Goal: Information Seeking & Learning: Learn about a topic

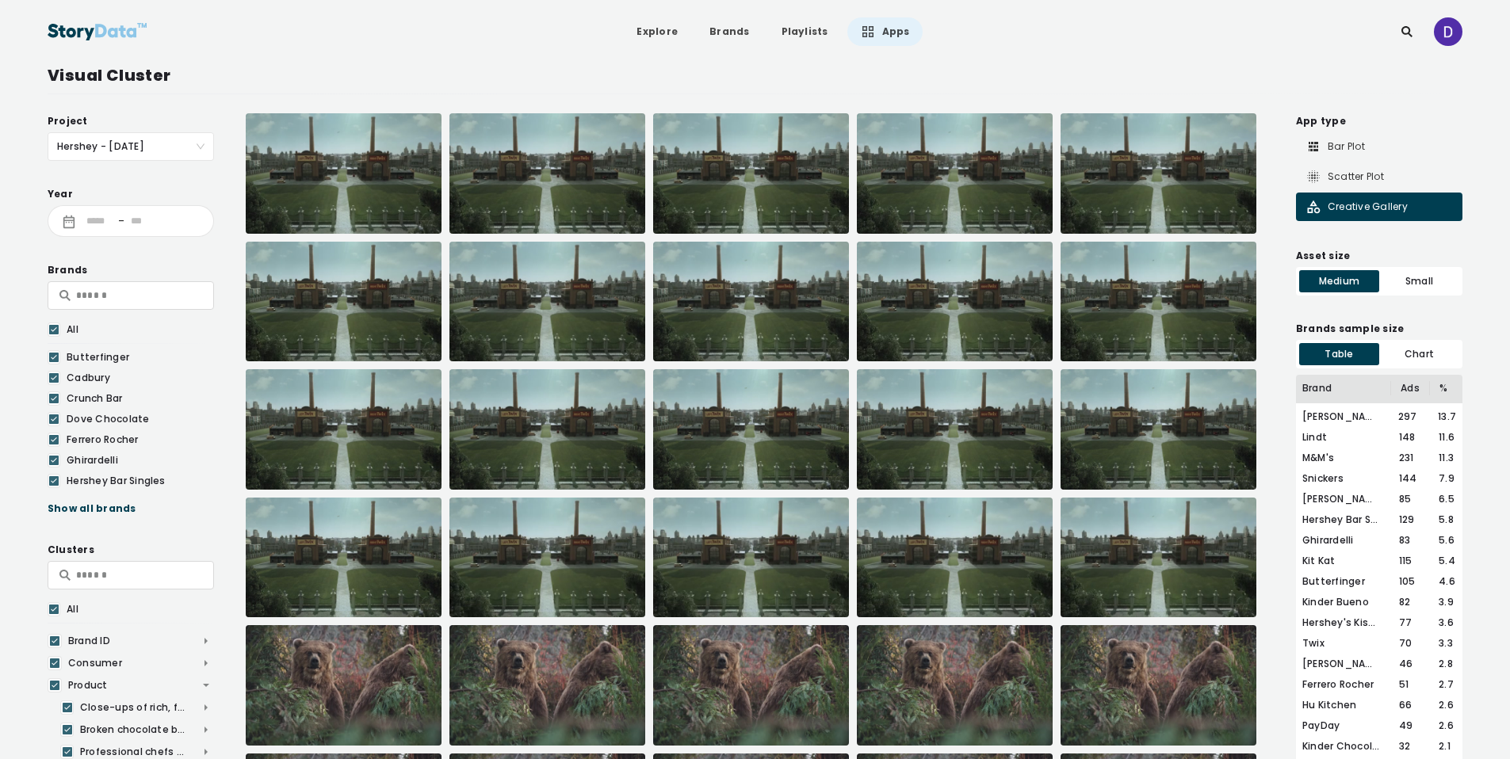
click at [877, 36] on link "Apps" at bounding box center [884, 31] width 75 height 29
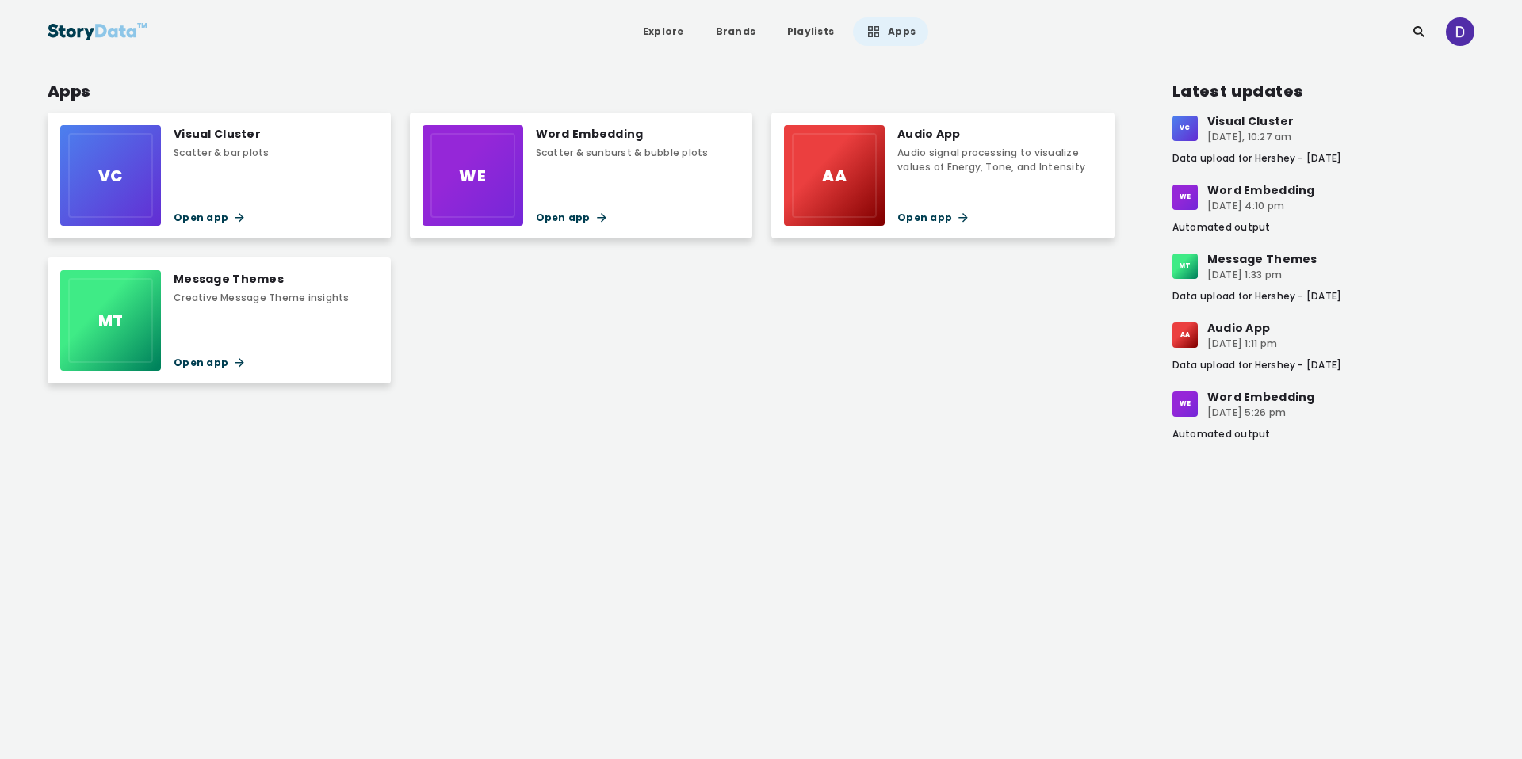
click at [311, 177] on div "VC Visual Cluster Scatter & bar plots Open app" at bounding box center [219, 176] width 343 height 126
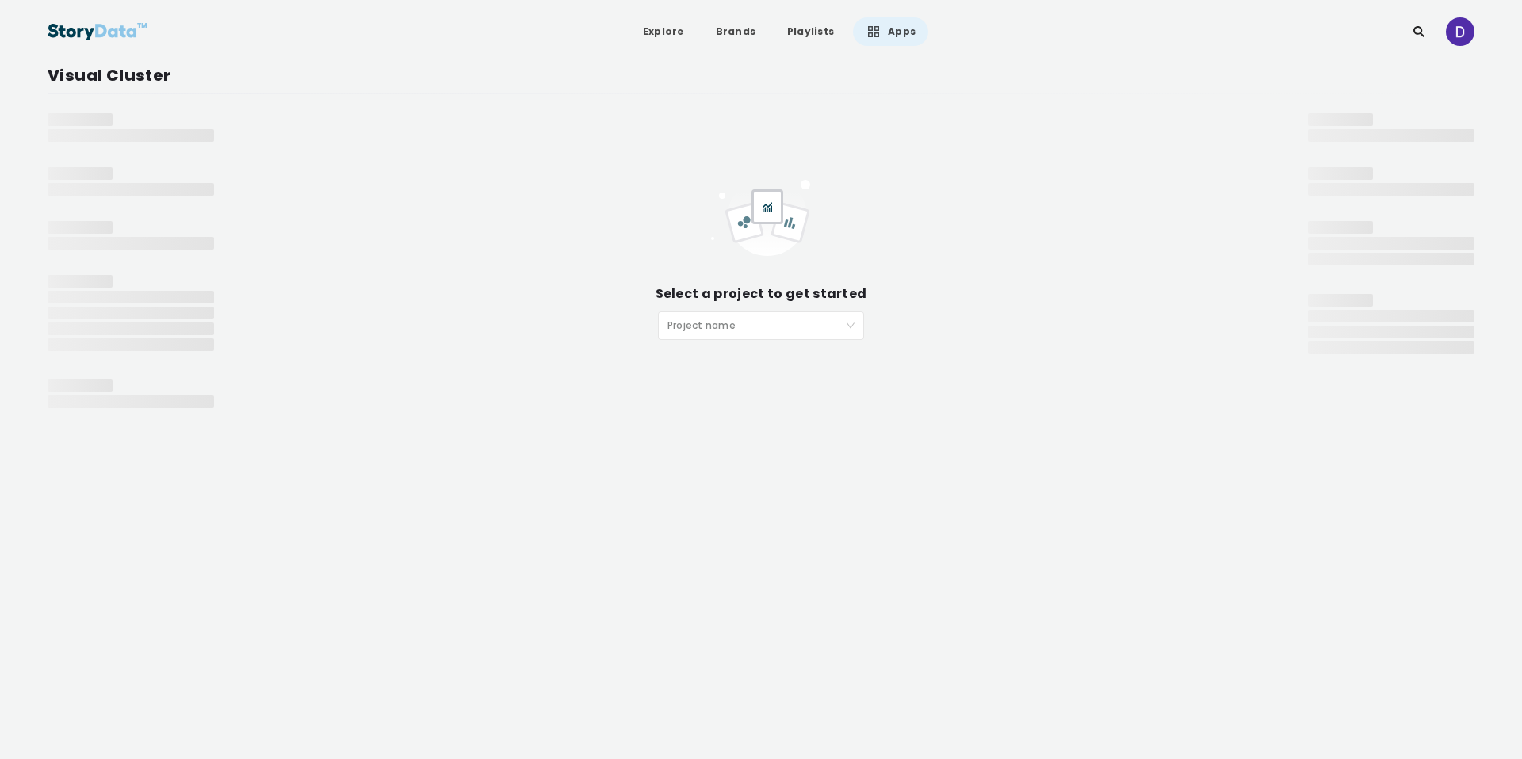
click at [725, 330] on input "search" at bounding box center [755, 324] width 176 height 24
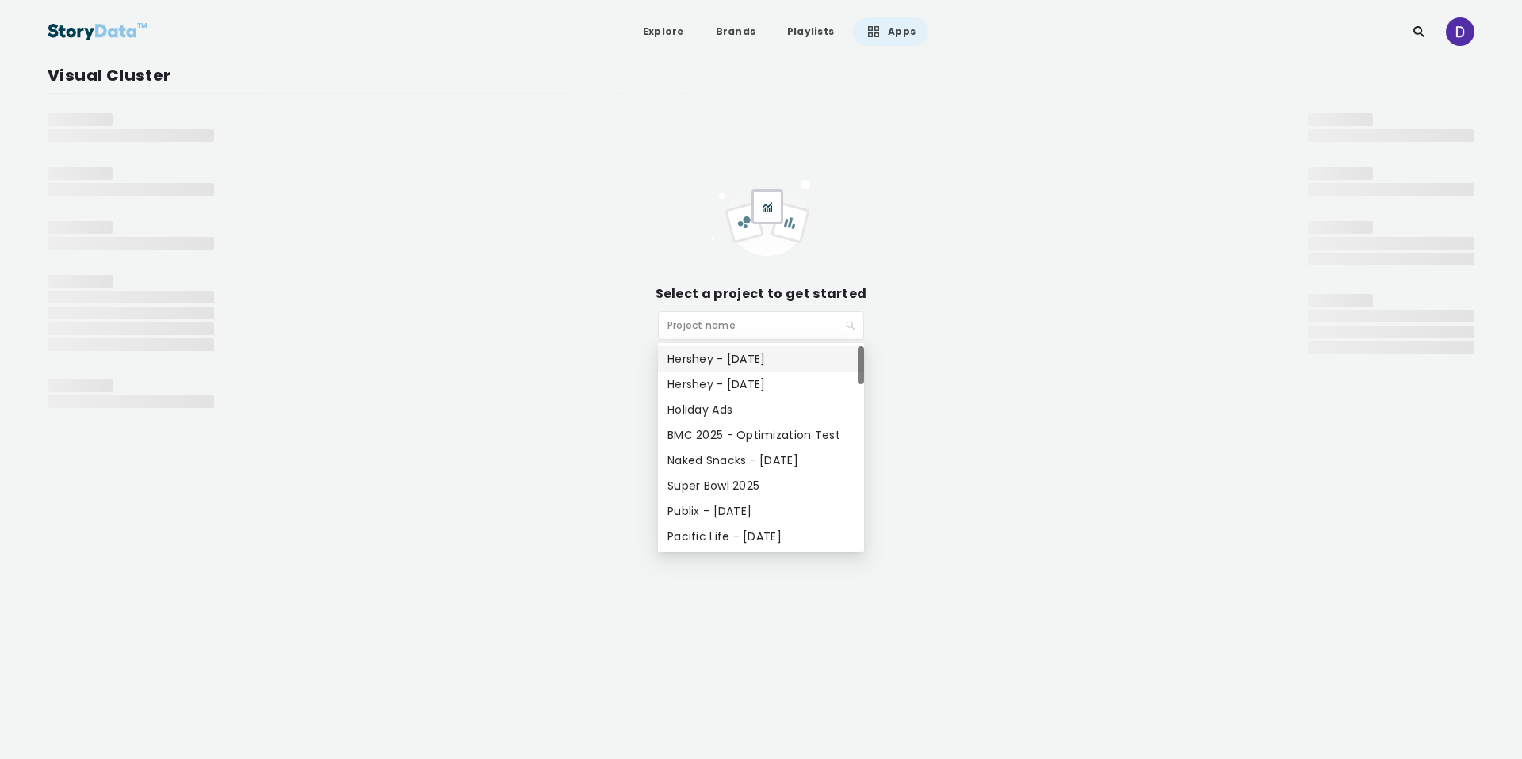
click at [747, 357] on div "Hershey - [DATE]" at bounding box center [760, 358] width 187 height 17
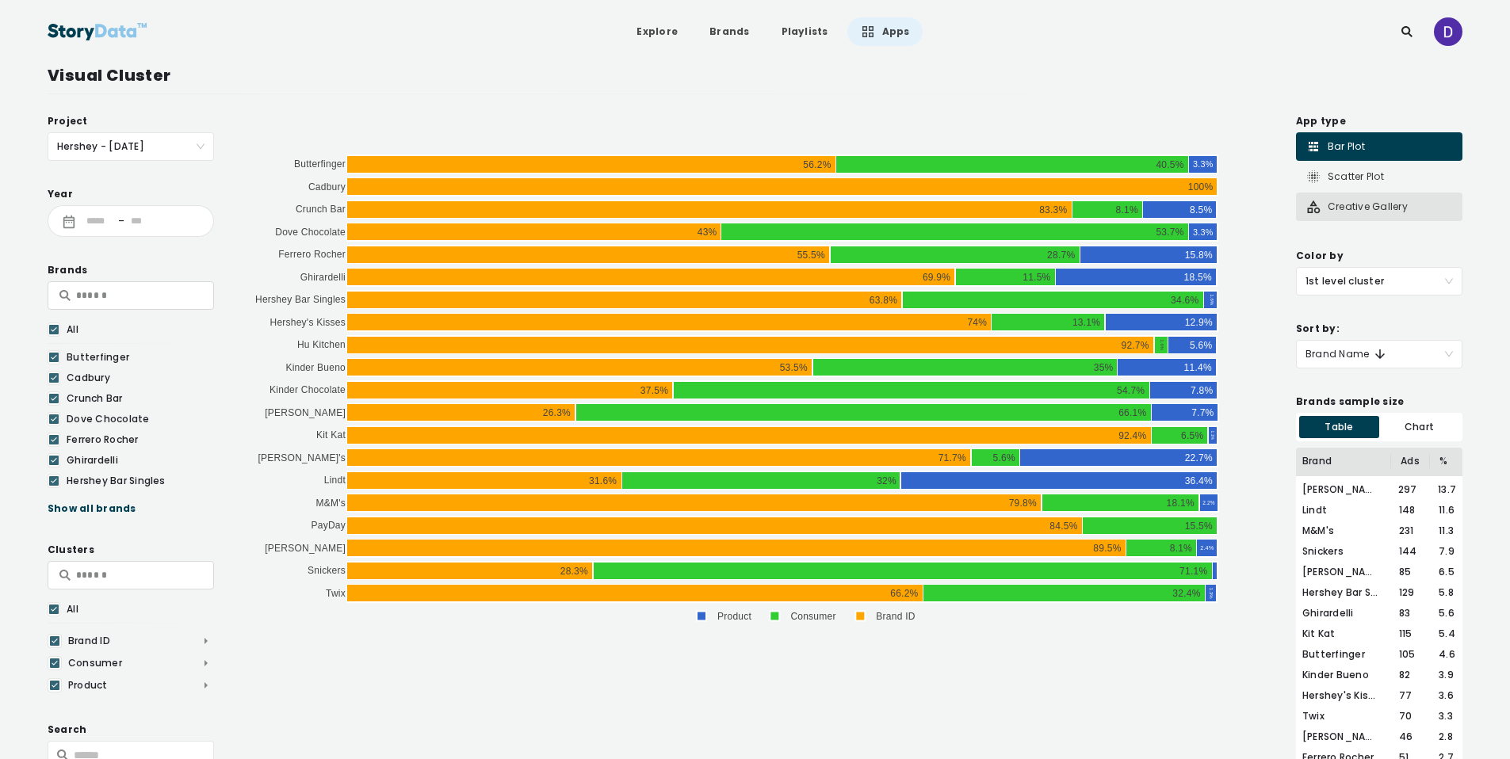
click at [1407, 209] on div "Creative Gallery" at bounding box center [1379, 207] width 166 height 29
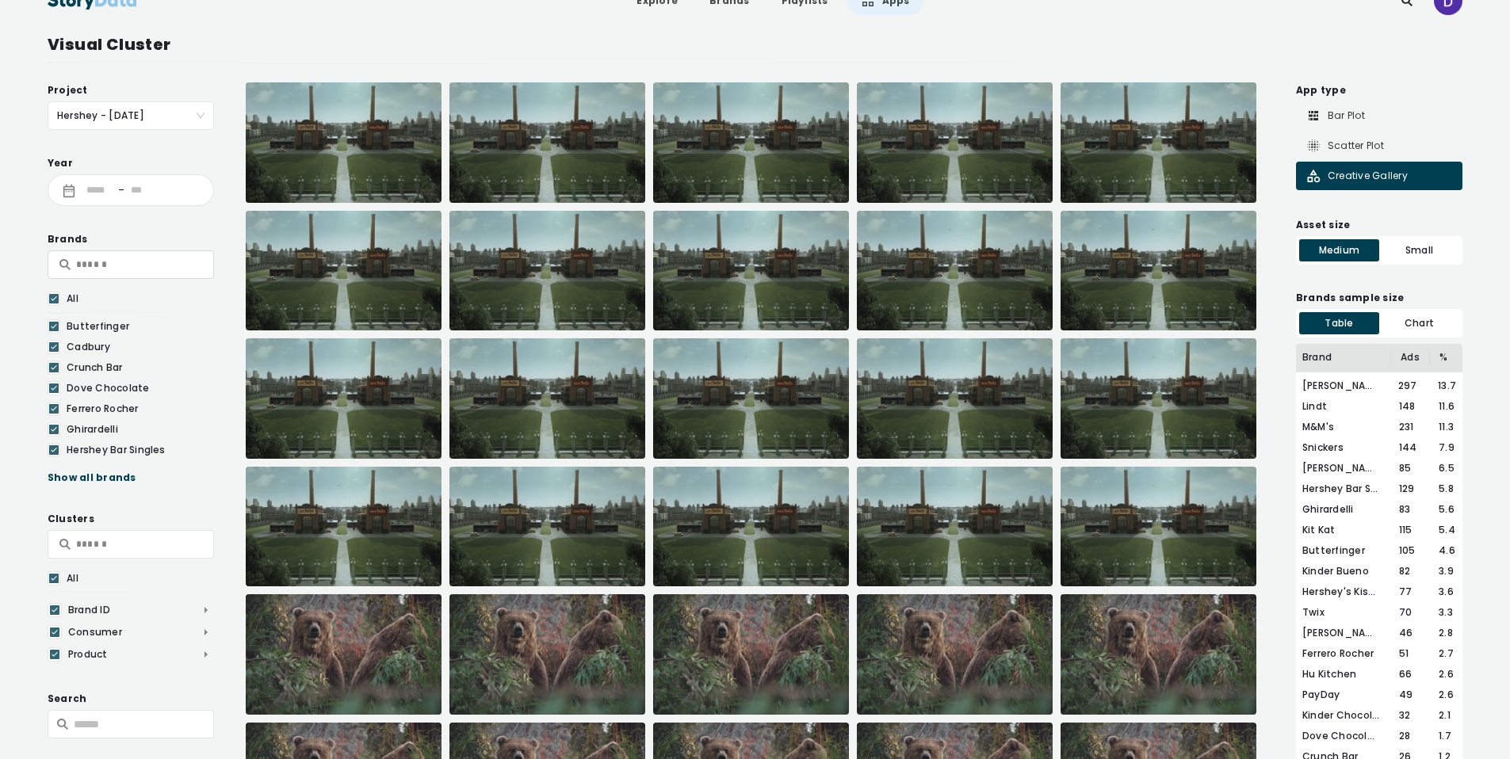
scroll to position [121, 0]
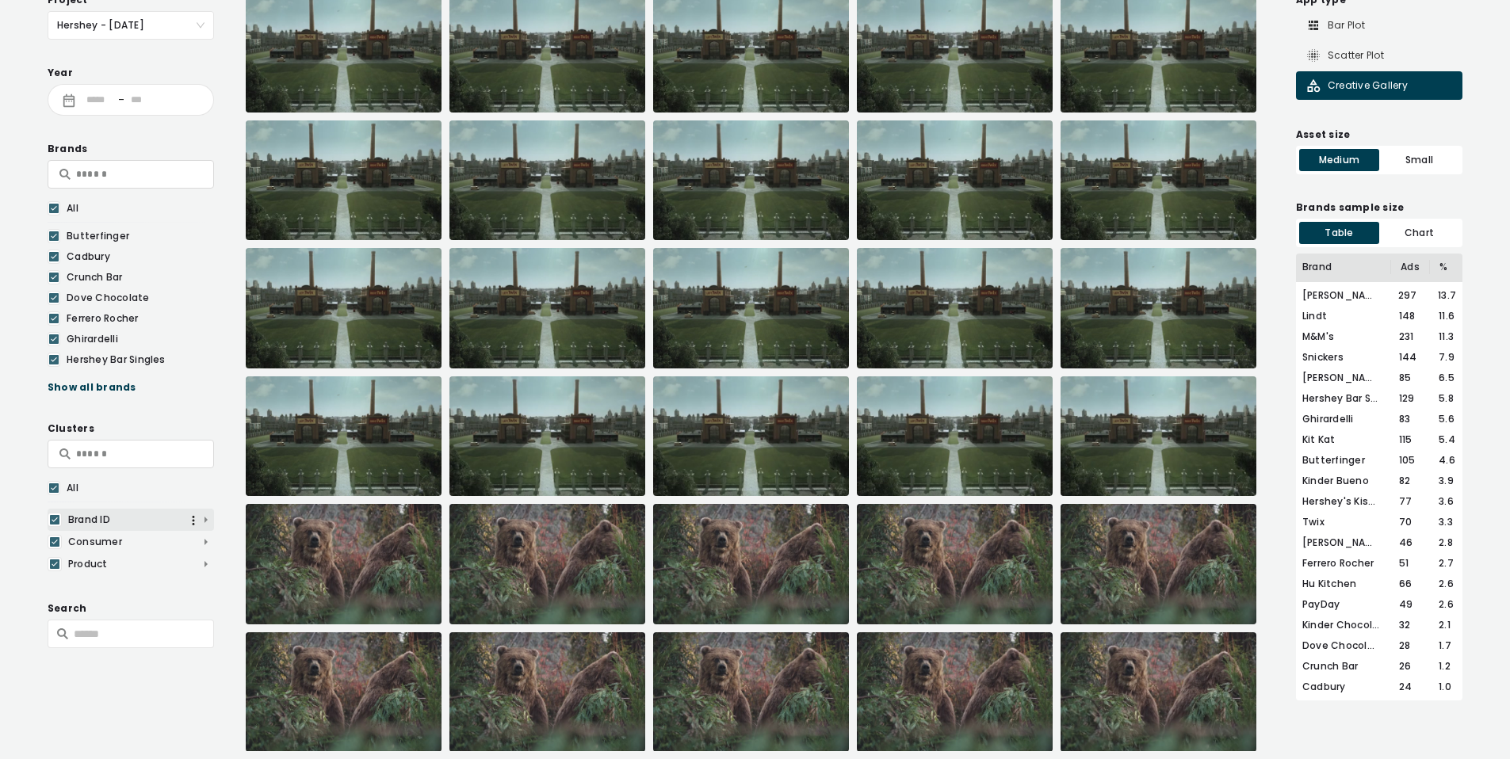
click at [206, 518] on span "Brand ID" at bounding box center [131, 520] width 166 height 14
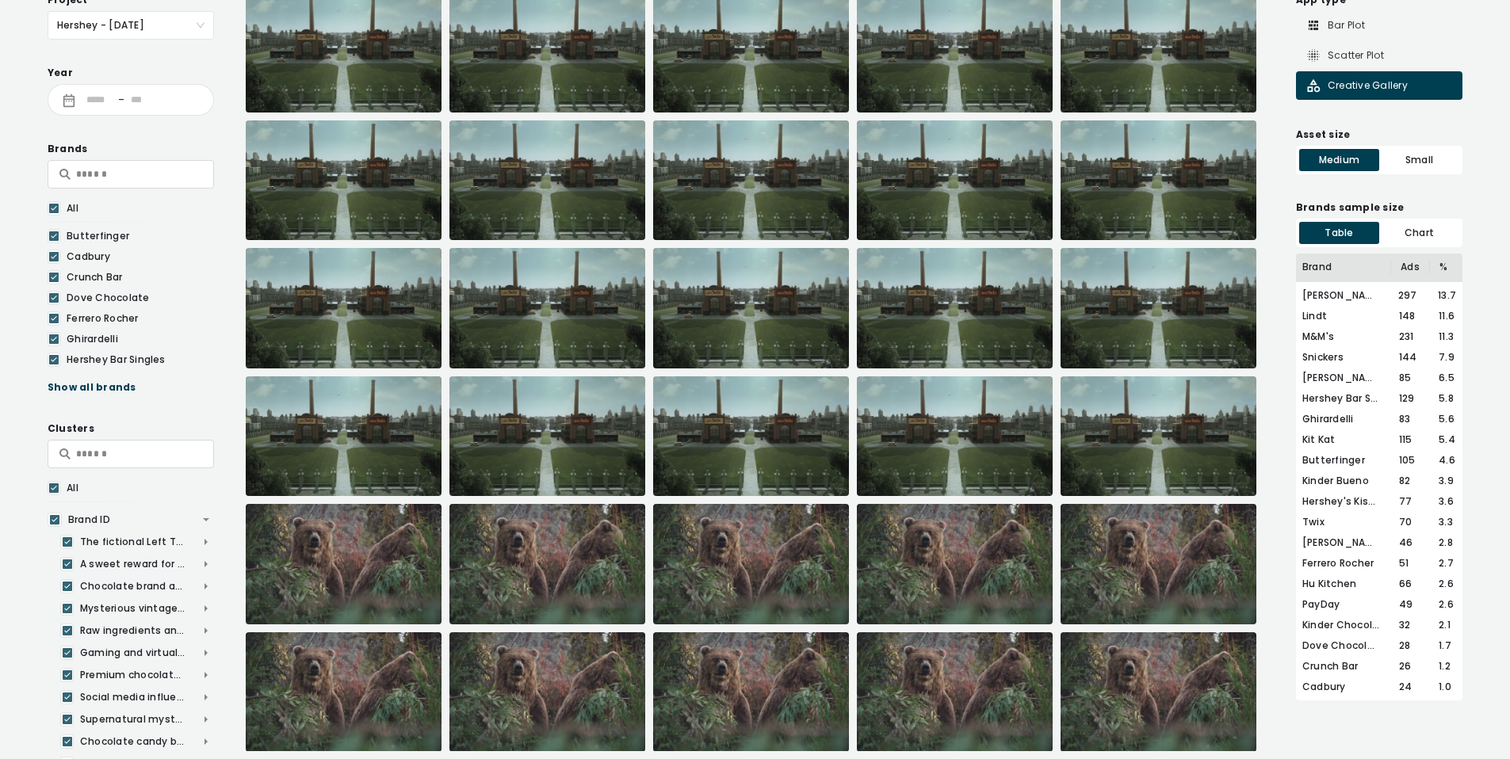
click at [50, 488] on icon at bounding box center [54, 488] width 10 height 16
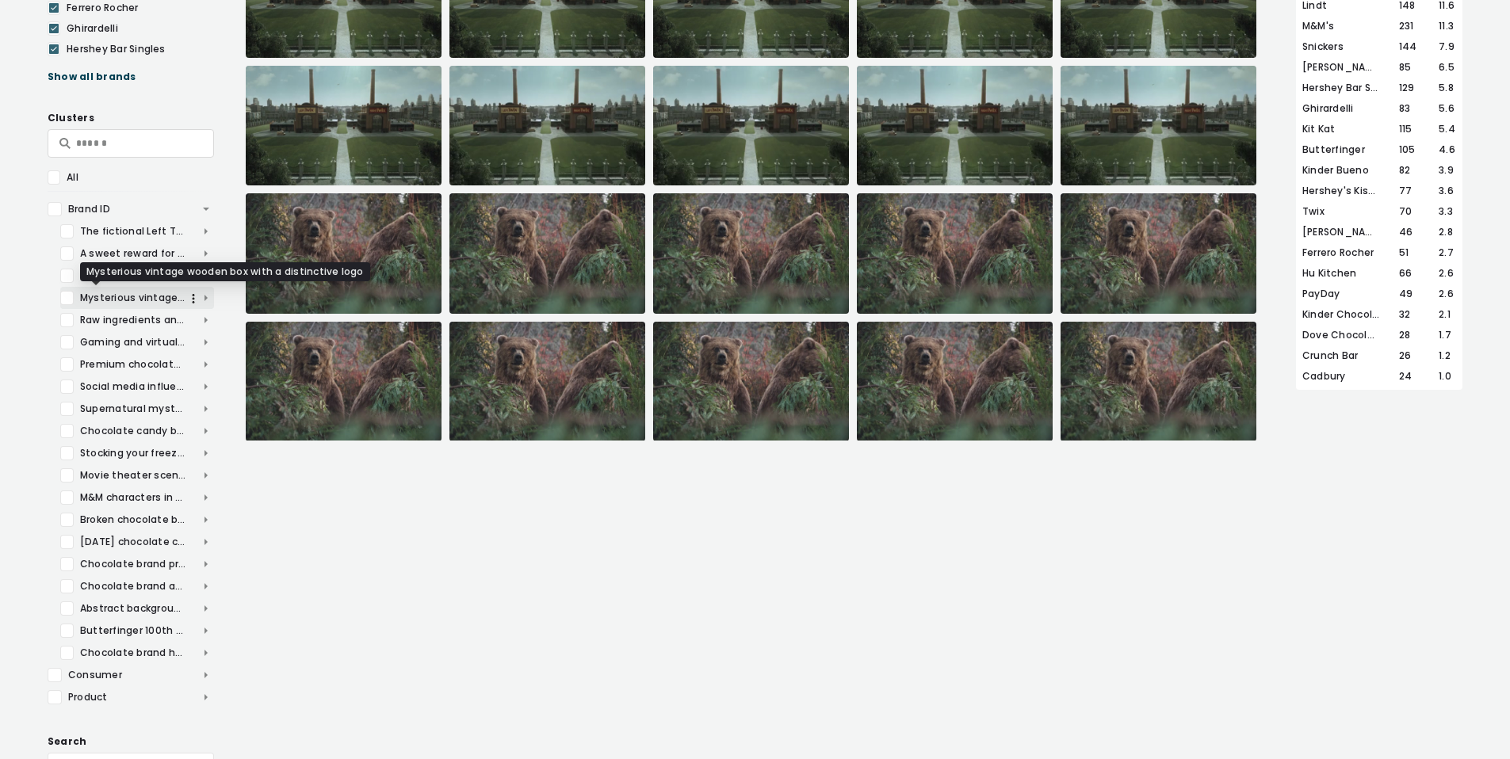
scroll to position [438, 0]
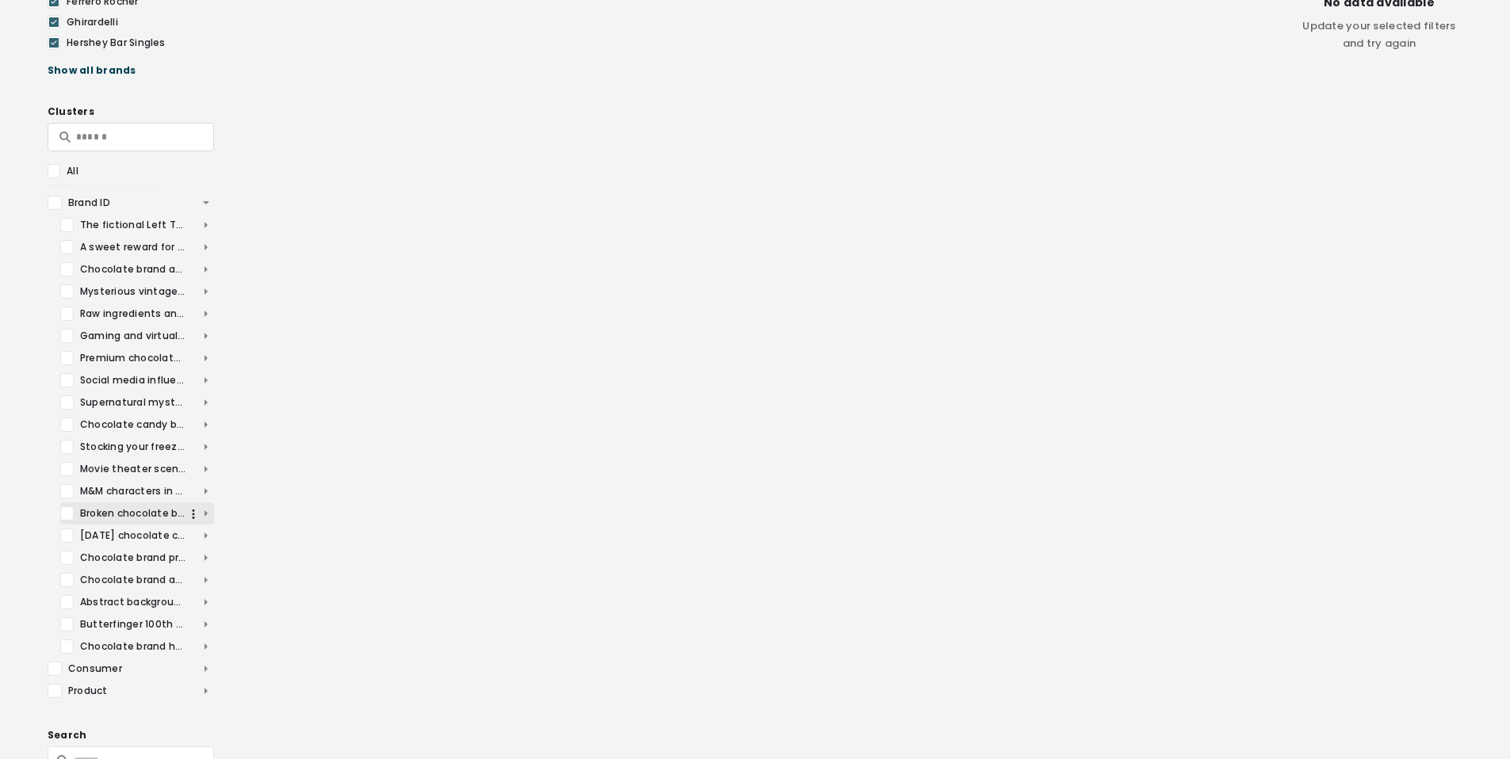
click at [70, 512] on div at bounding box center [66, 514] width 13 height 14
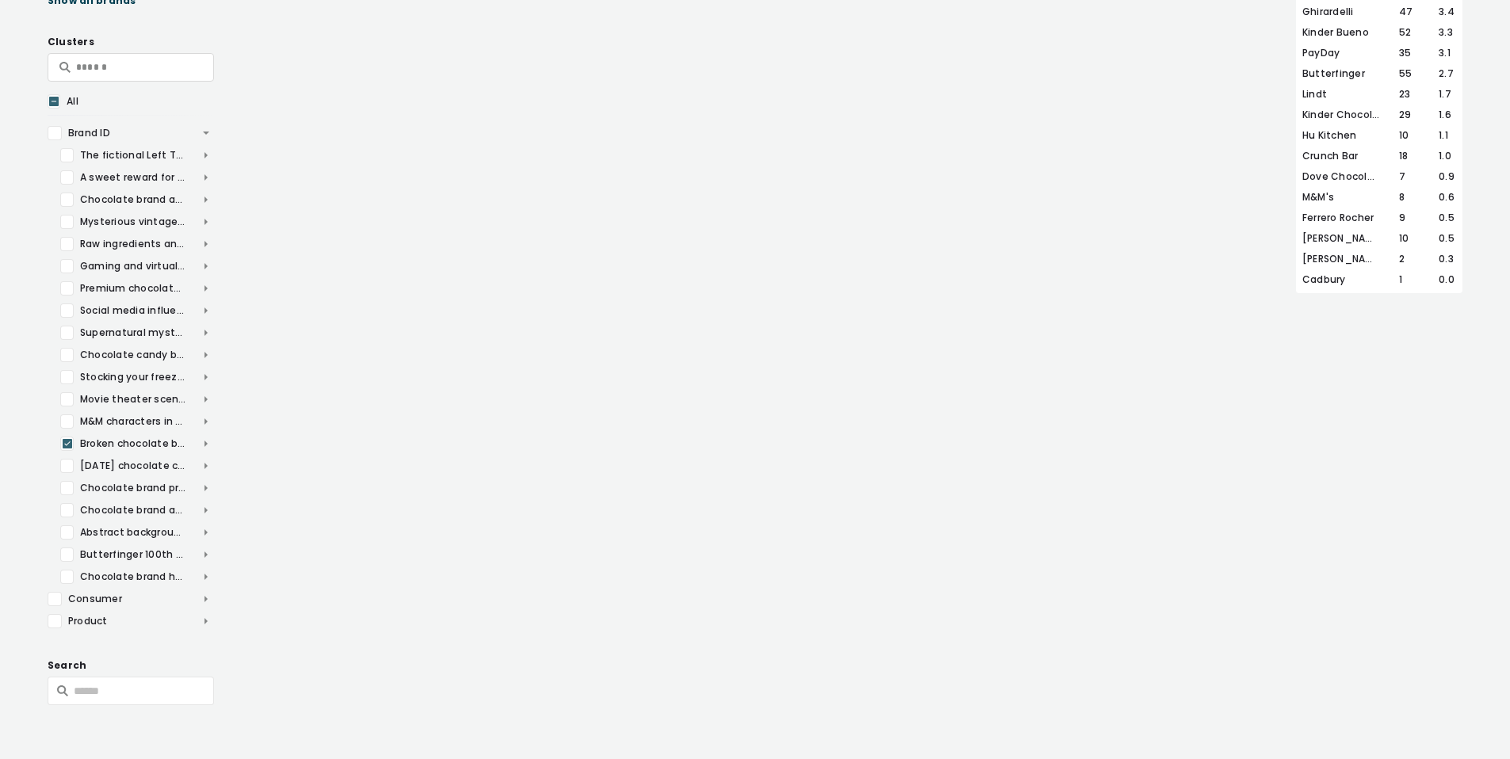
scroll to position [92311, 0]
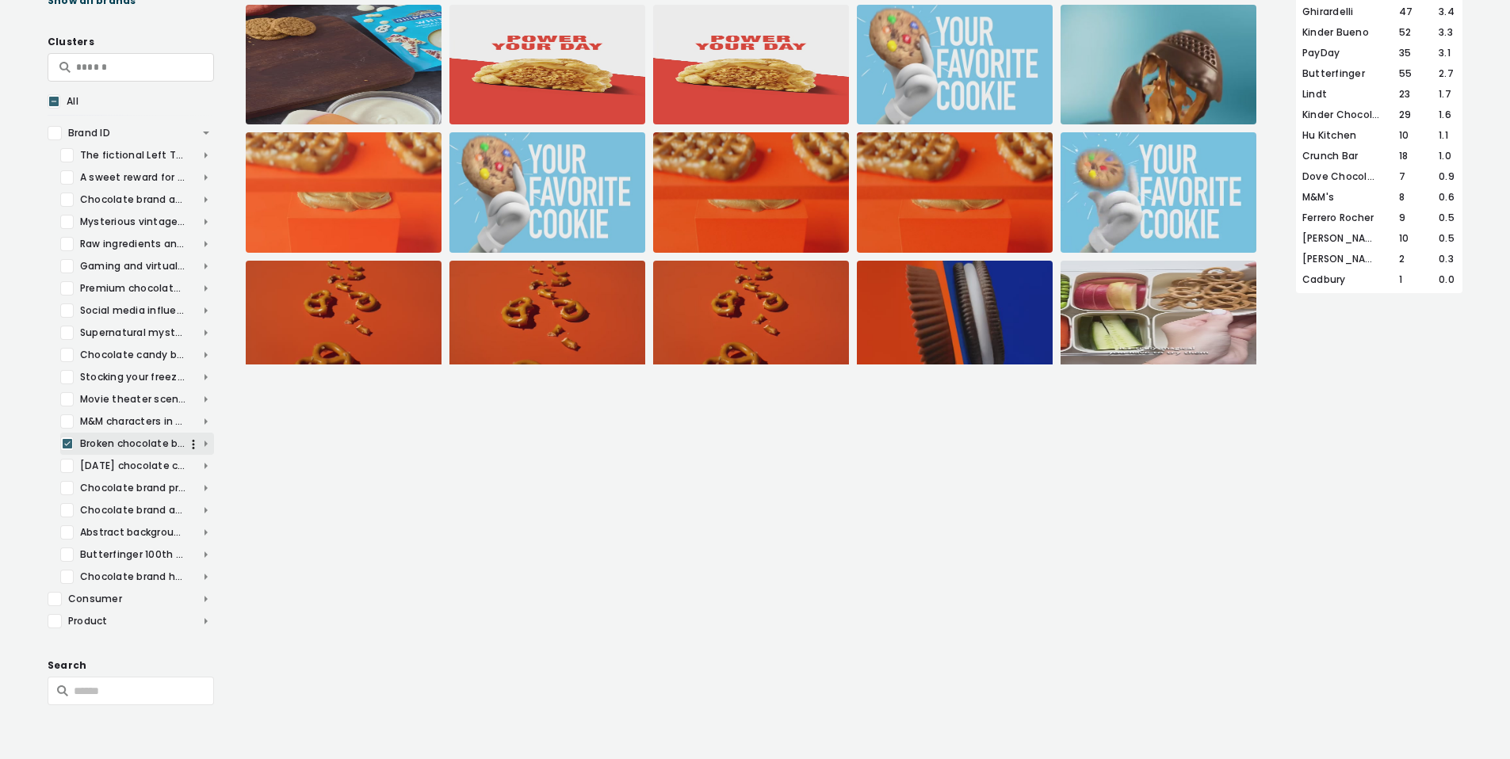
click at [64, 445] on icon at bounding box center [68, 444] width 10 height 16
click at [209, 618] on span "Product" at bounding box center [131, 621] width 166 height 14
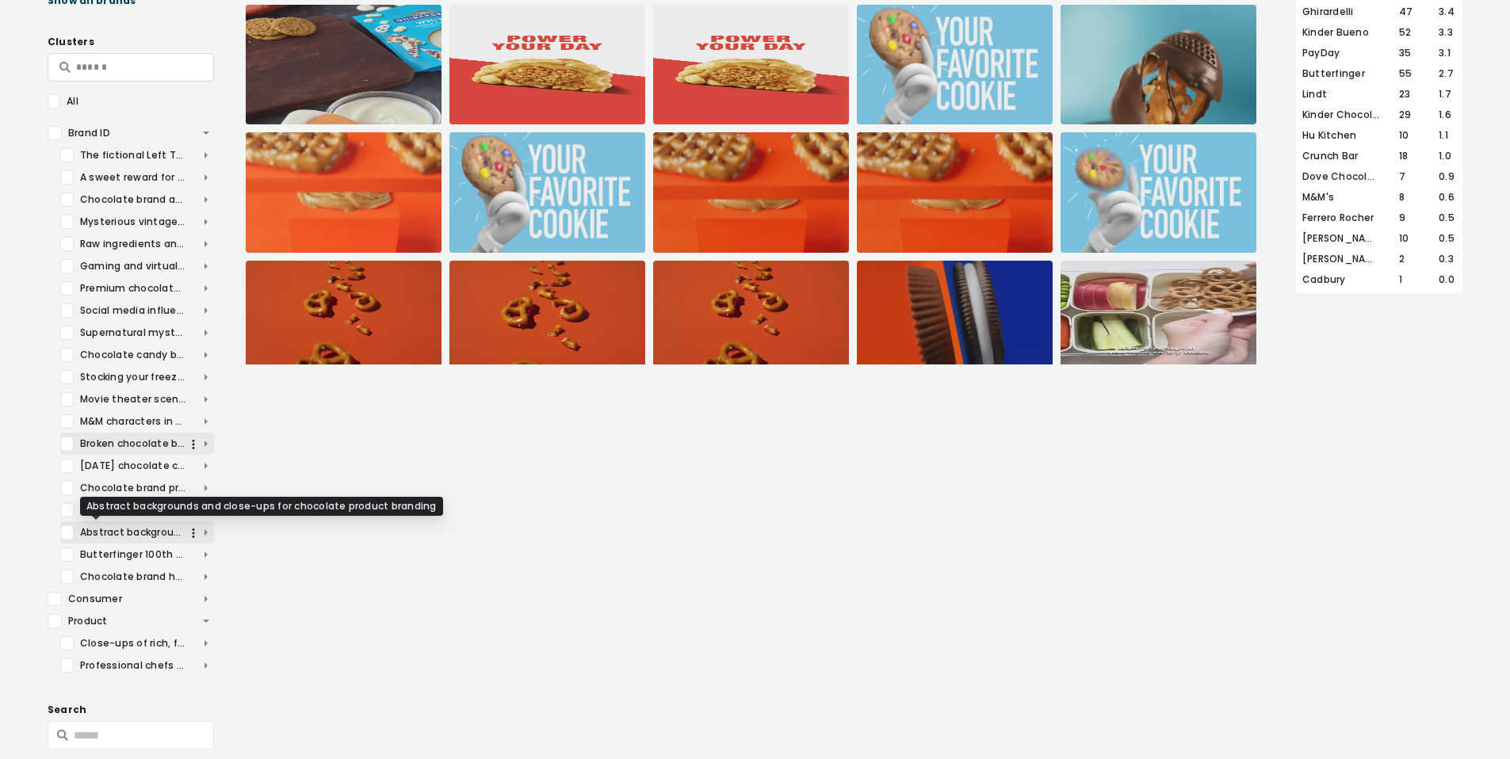
scroll to position [553, 0]
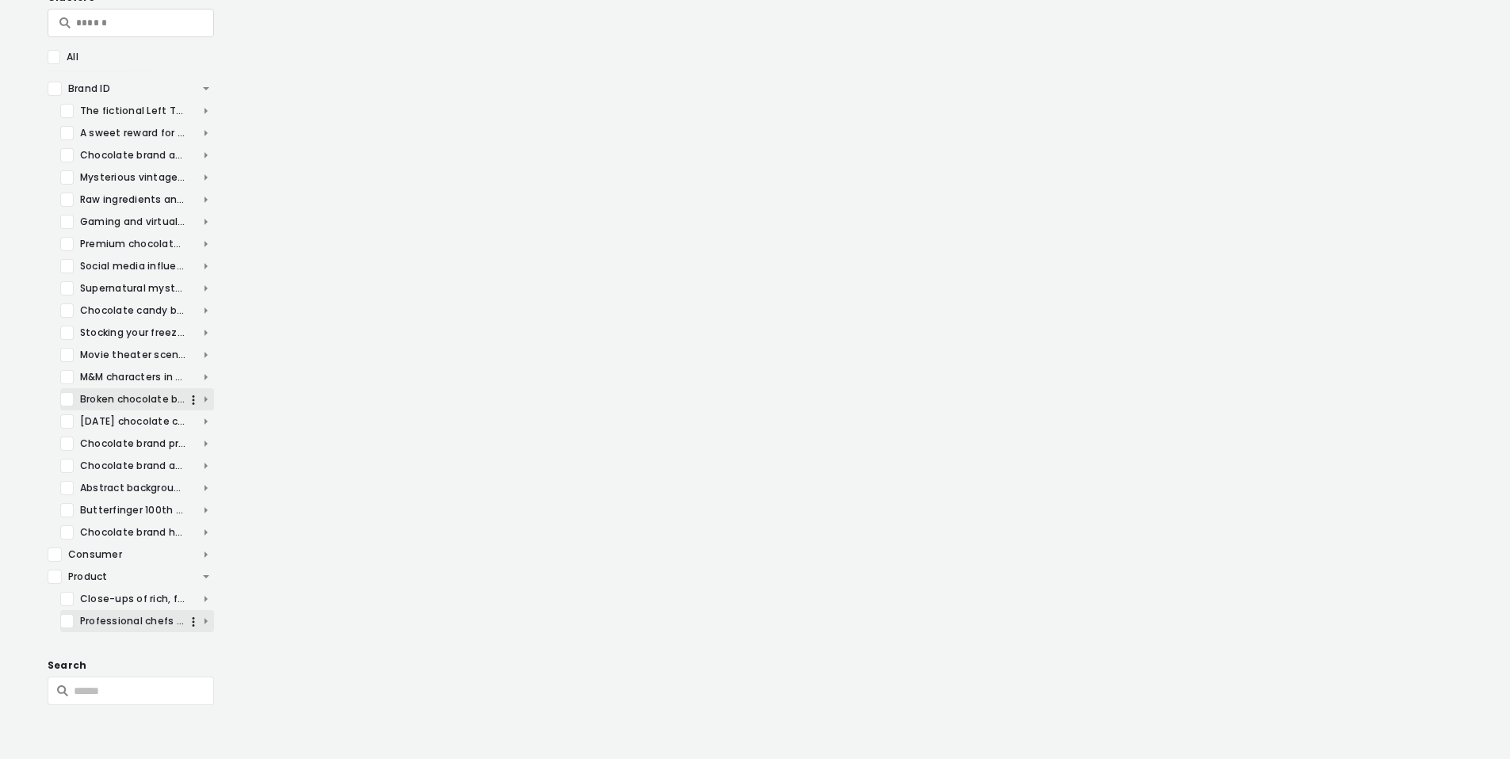
click at [205, 618] on span "Professional chefs and home bakers preparing chocolate desserts" at bounding box center [137, 621] width 154 height 14
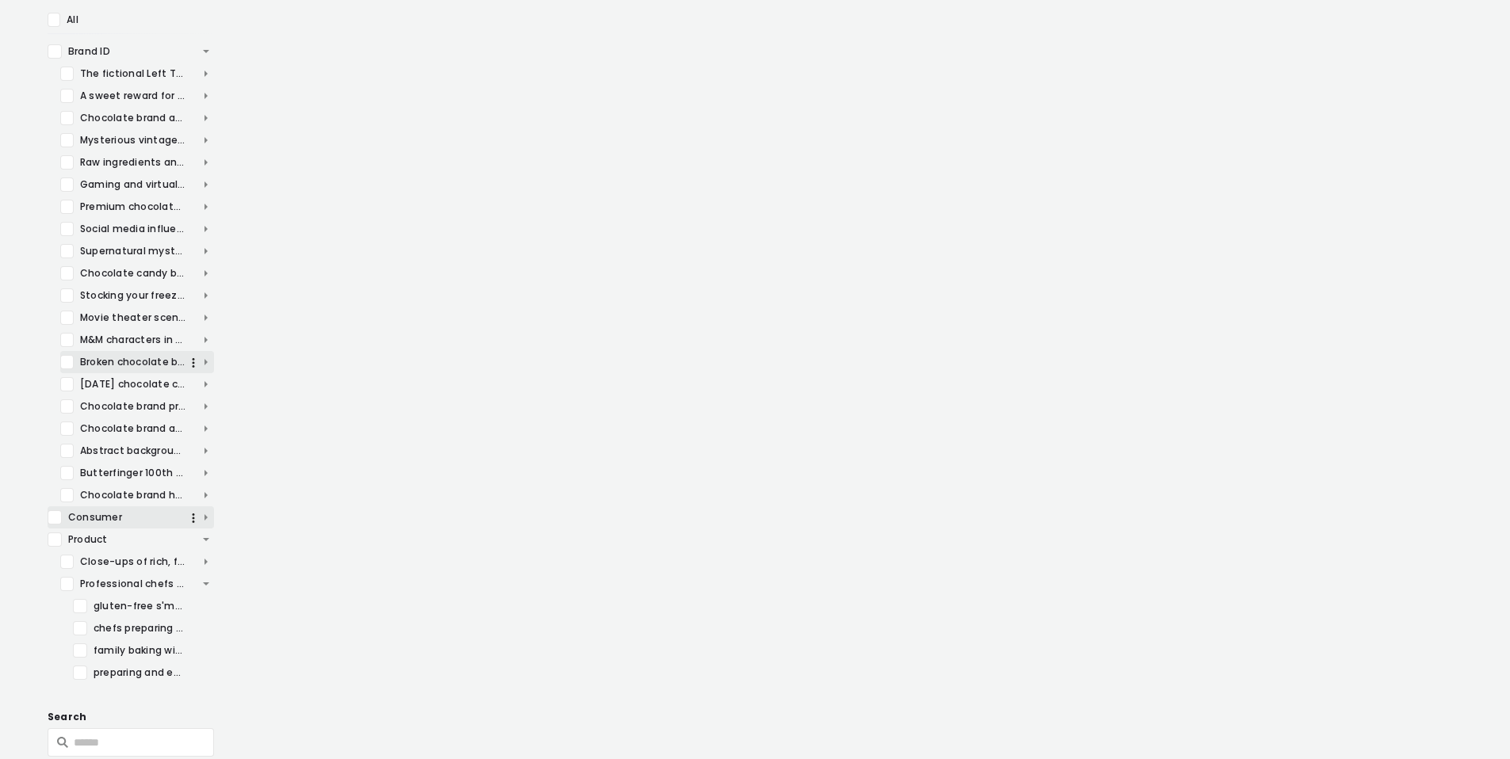
scroll to position [641, 0]
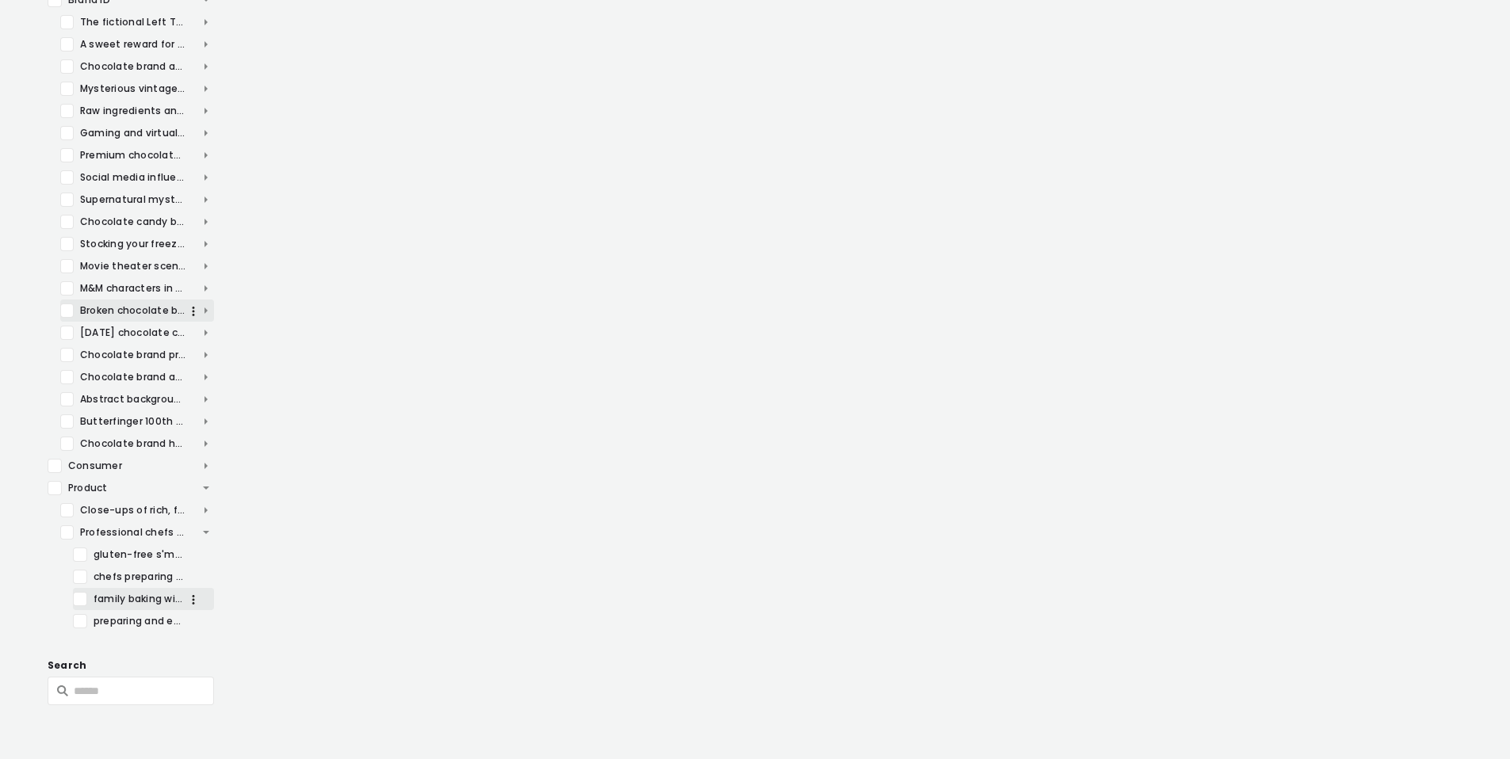
click at [78, 599] on div at bounding box center [80, 599] width 14 height 14
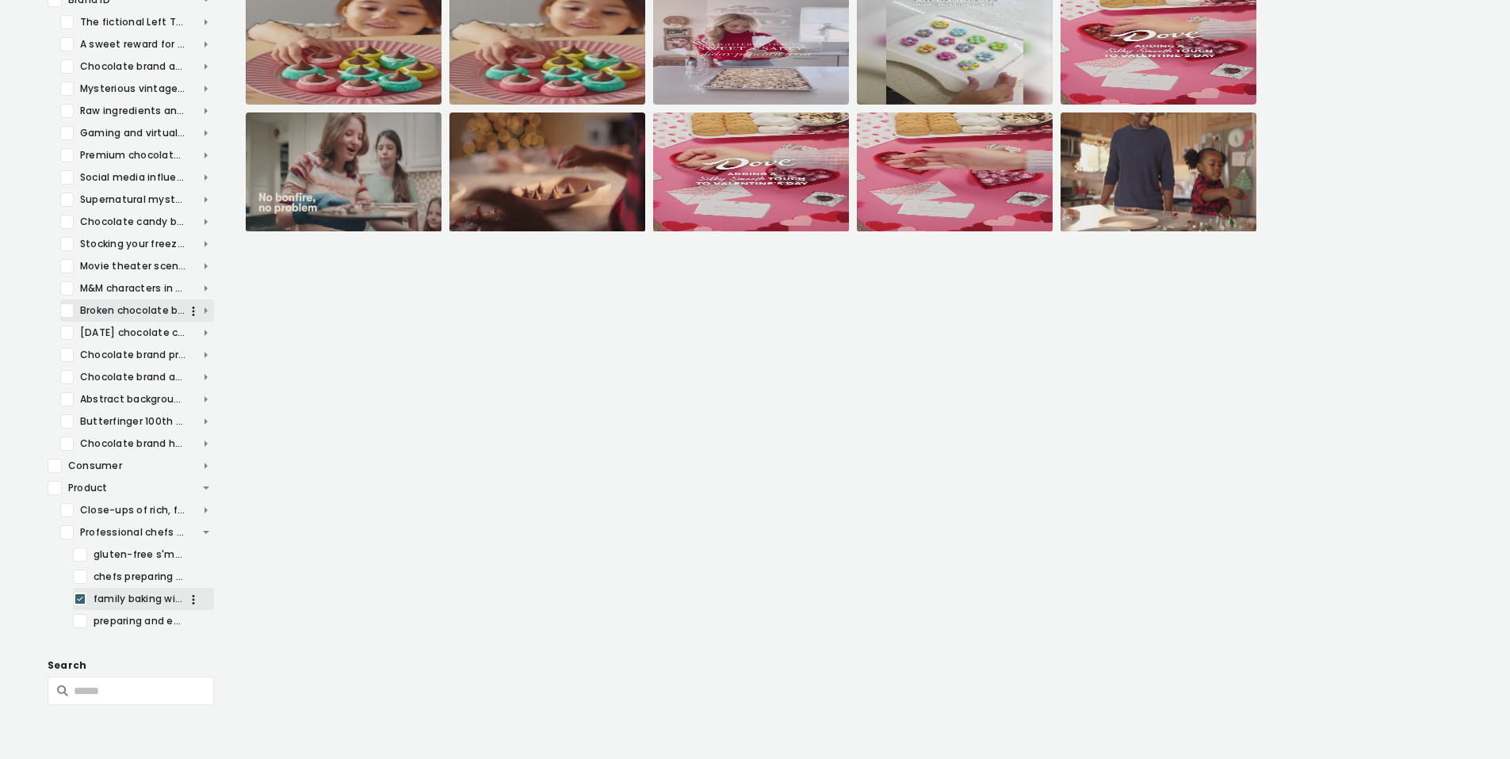
click at [81, 598] on icon at bounding box center [80, 599] width 6 height 5
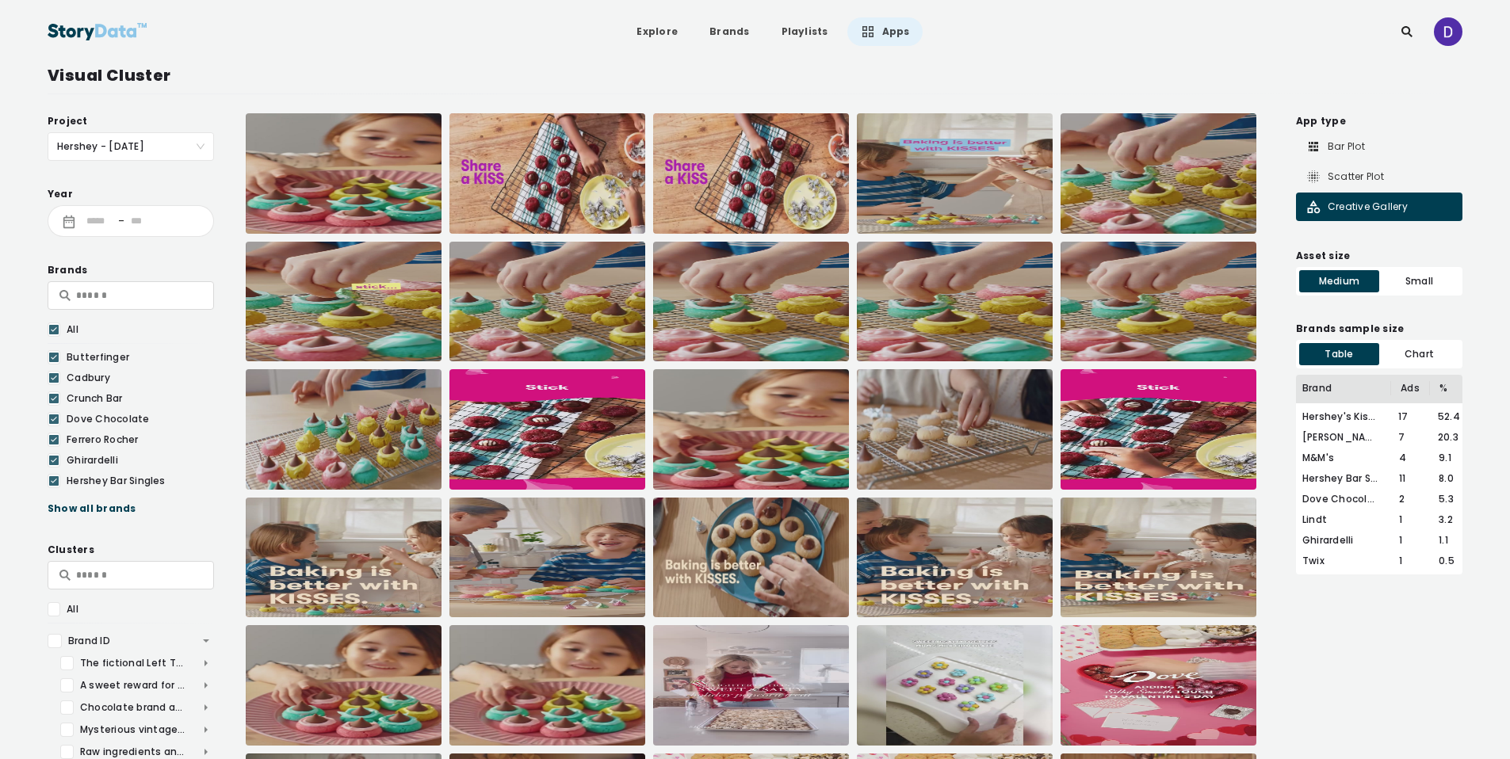
scroll to position [322, 0]
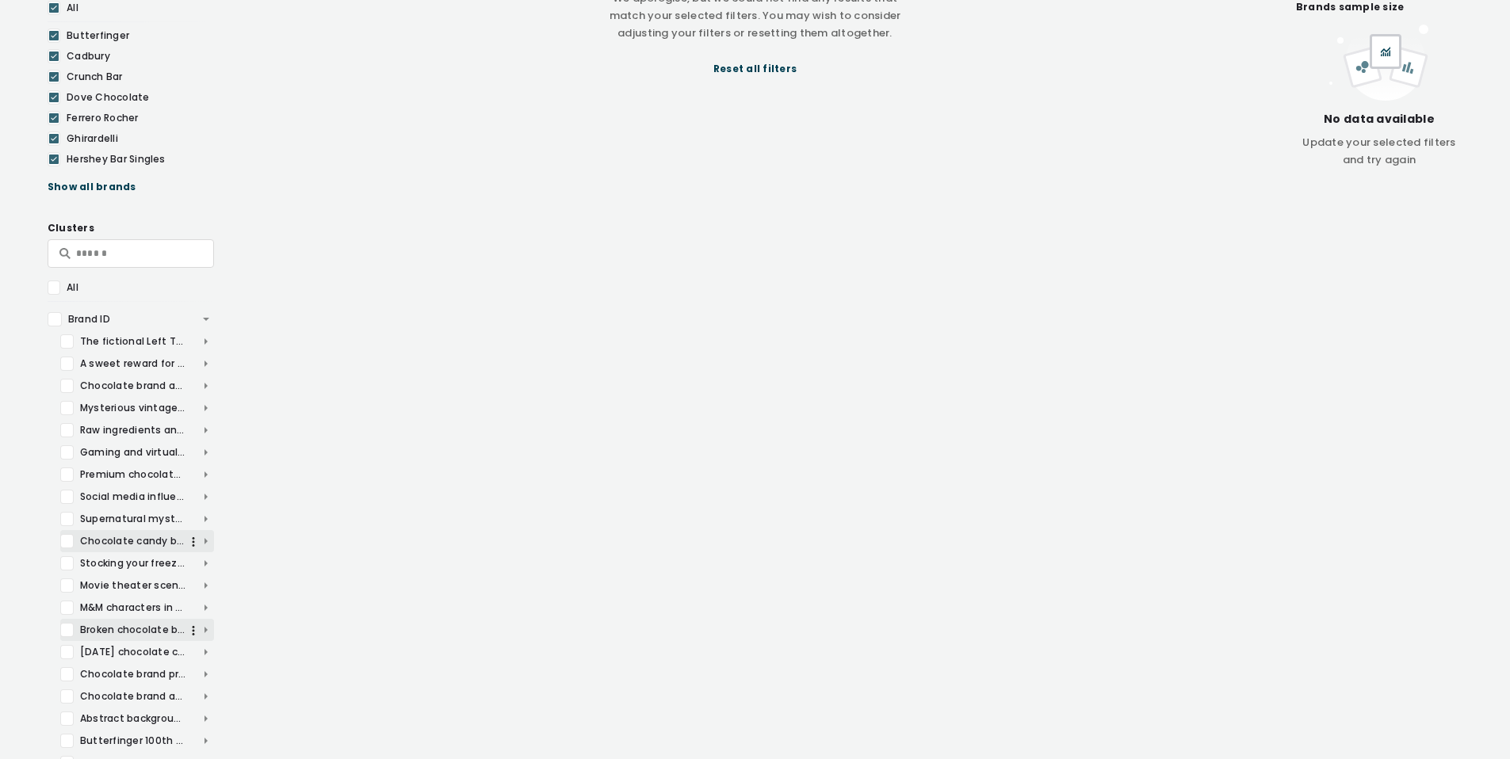
click at [208, 540] on span "Chocolate candy bar packaging and promotional advertisements" at bounding box center [137, 541] width 154 height 14
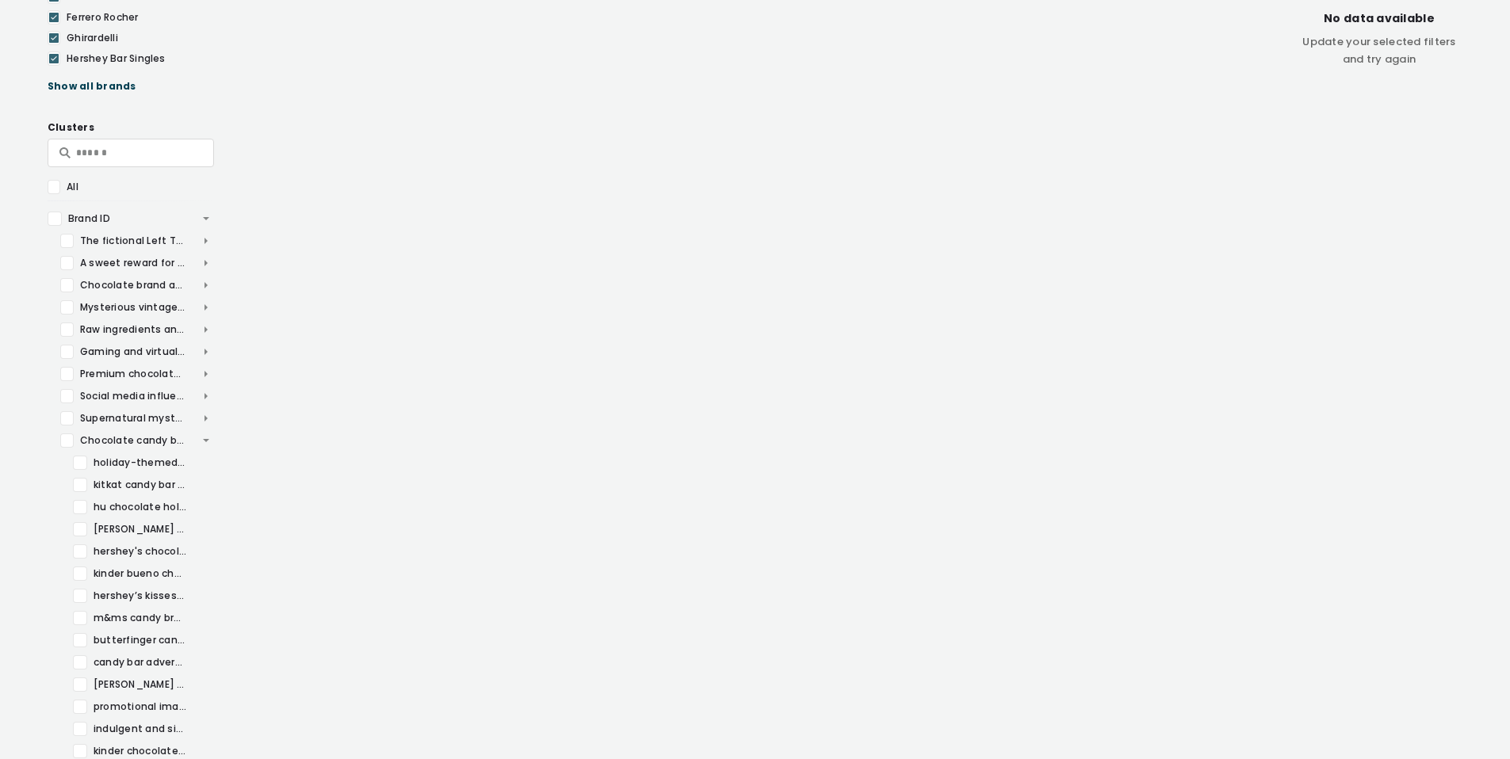
scroll to position [442, 0]
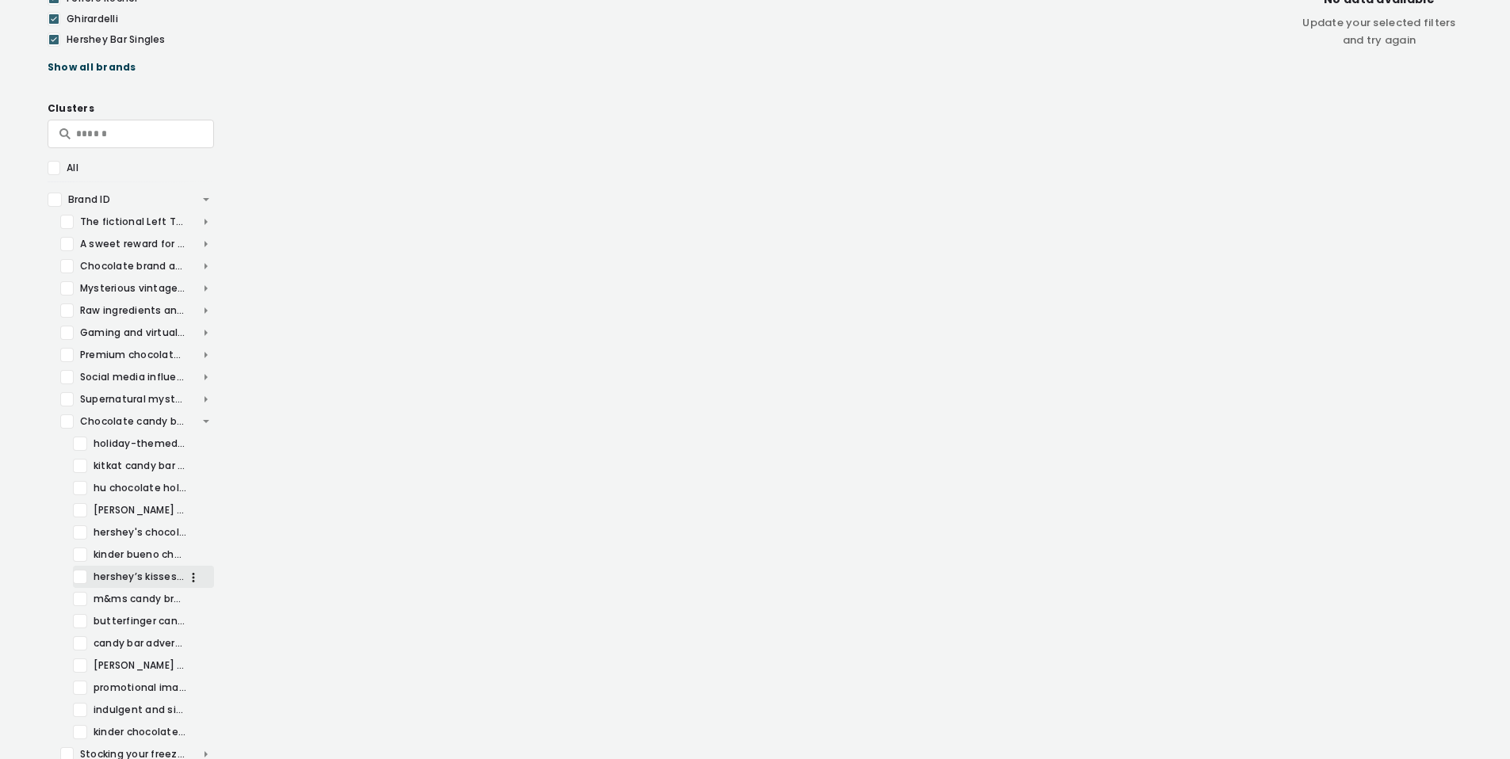
click at [77, 575] on div at bounding box center [80, 577] width 14 height 14
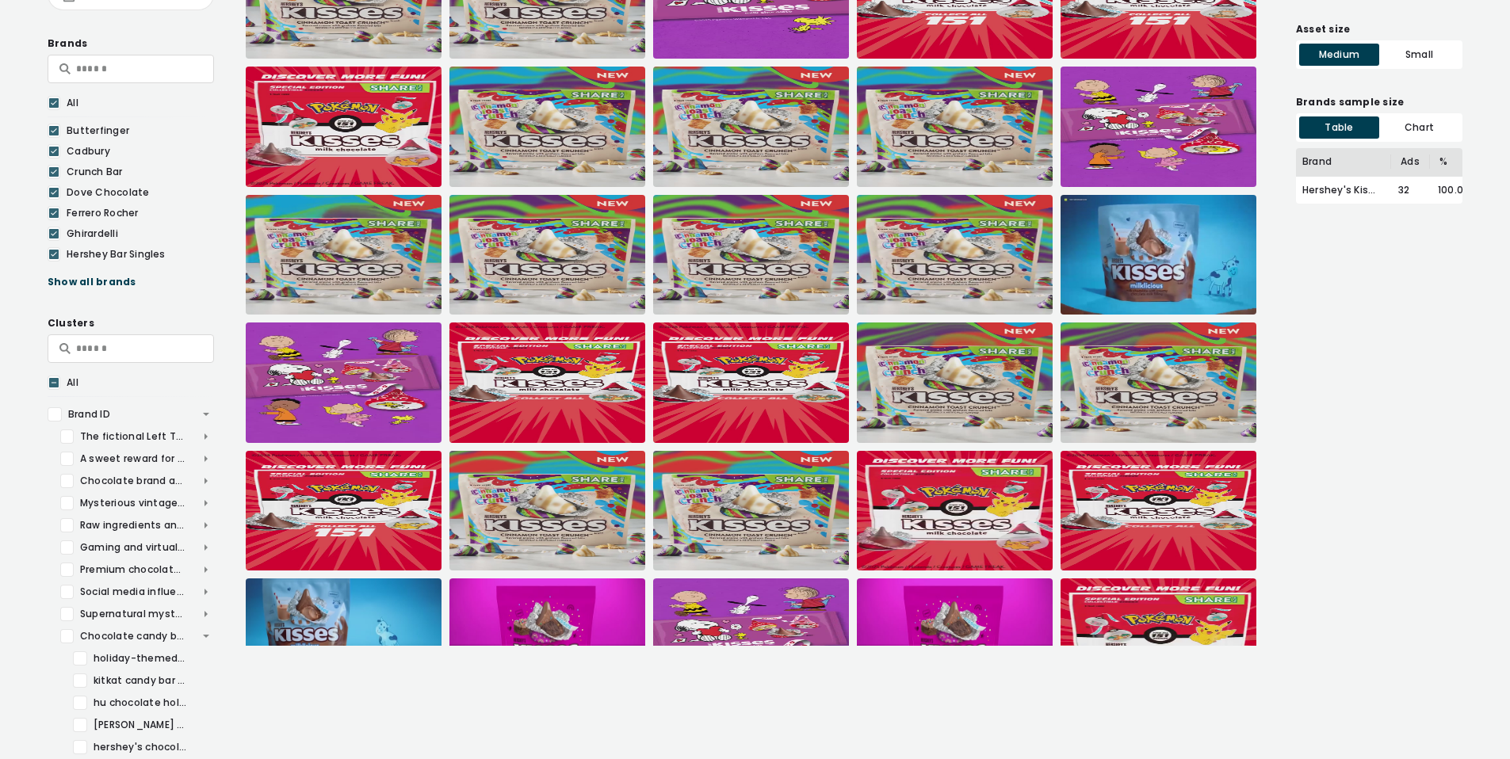
scroll to position [340, 0]
